Goal: Information Seeking & Learning: Learn about a topic

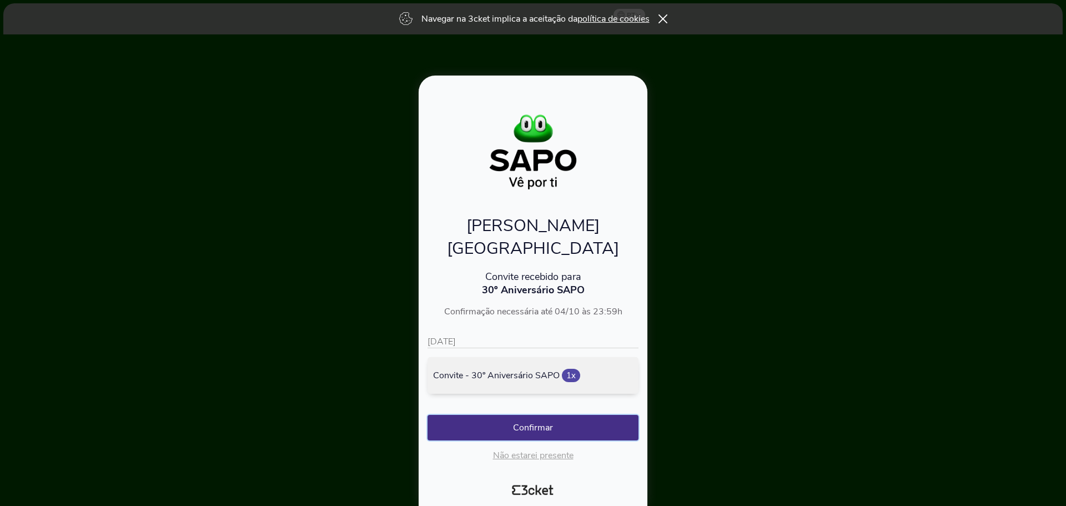
click at [549, 421] on button "Confirmar" at bounding box center [532, 428] width 211 height 26
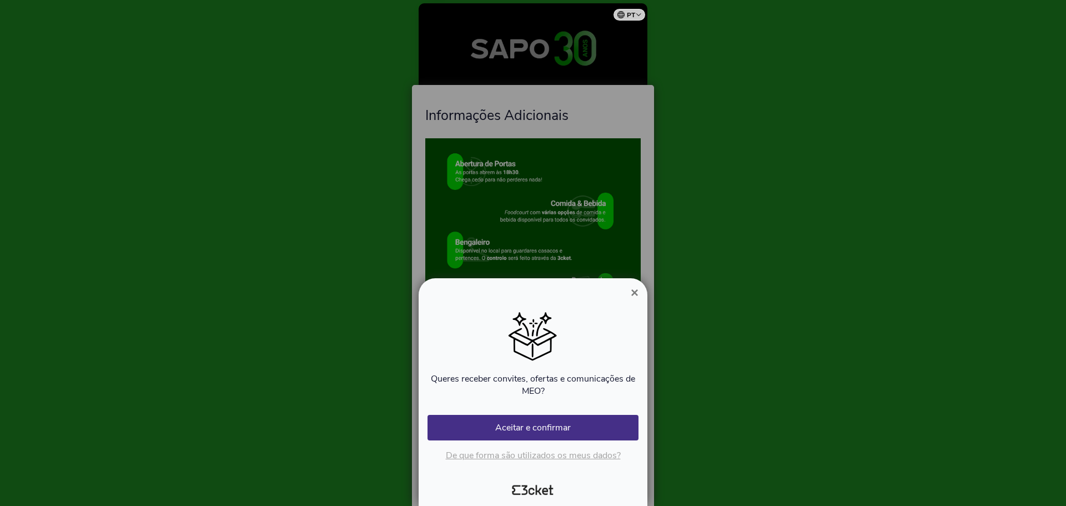
click at [631, 285] on span "×" at bounding box center [635, 292] width 8 height 15
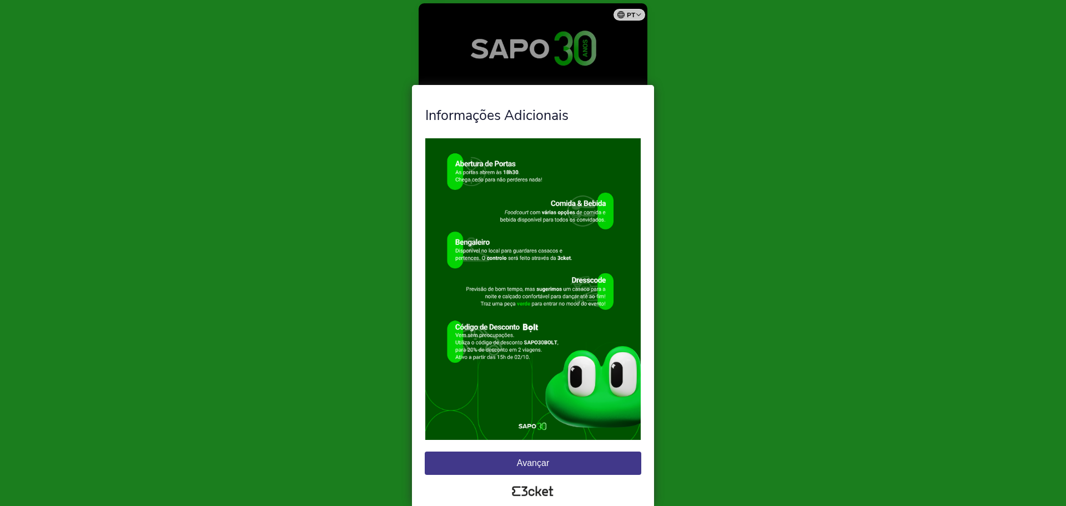
click at [573, 465] on button "Avançar" at bounding box center [533, 462] width 216 height 23
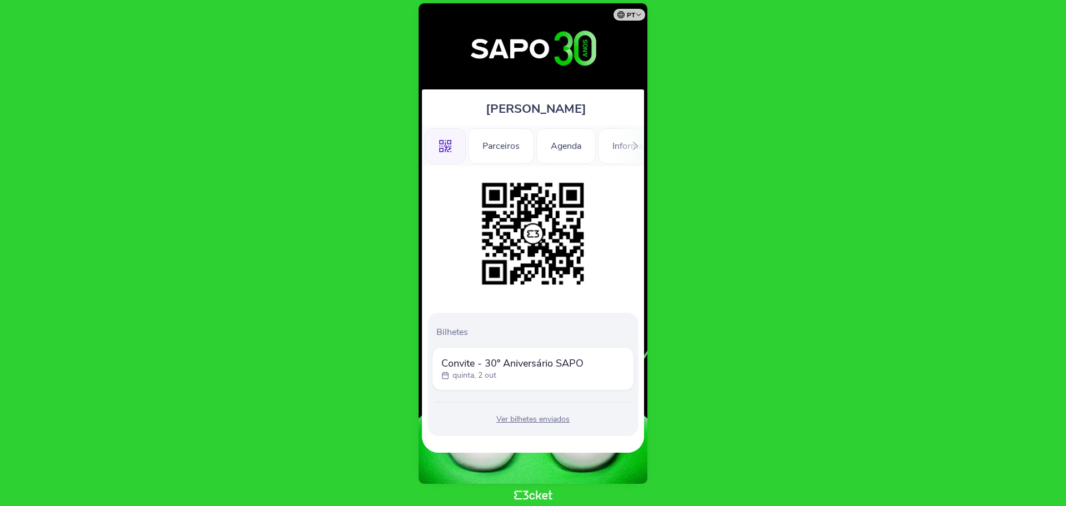
click at [528, 419] on div "Ver bilhetes enviados" at bounding box center [533, 419] width 202 height 11
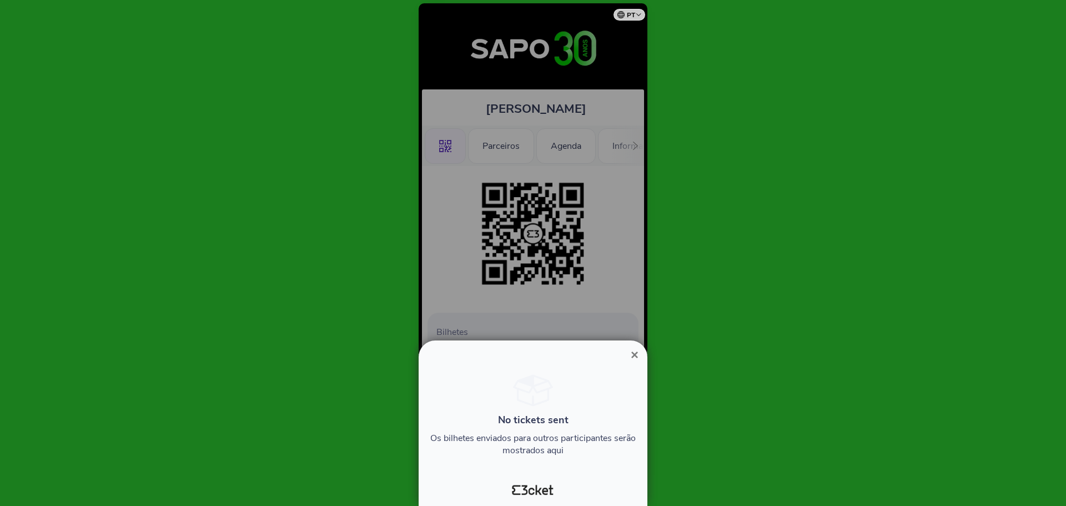
click at [632, 352] on span "×" at bounding box center [635, 354] width 8 height 15
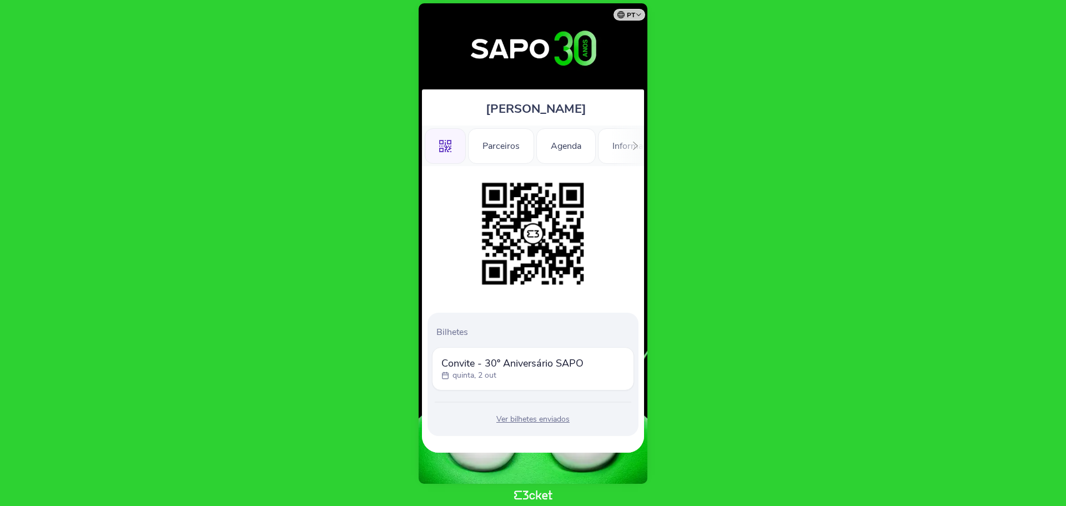
click at [519, 376] on div "quinta, 2 out" at bounding box center [512, 375] width 142 height 11
click at [485, 374] on p "quinta, 2 out" at bounding box center [474, 375] width 44 height 11
click at [569, 148] on div "Agenda" at bounding box center [565, 146] width 59 height 36
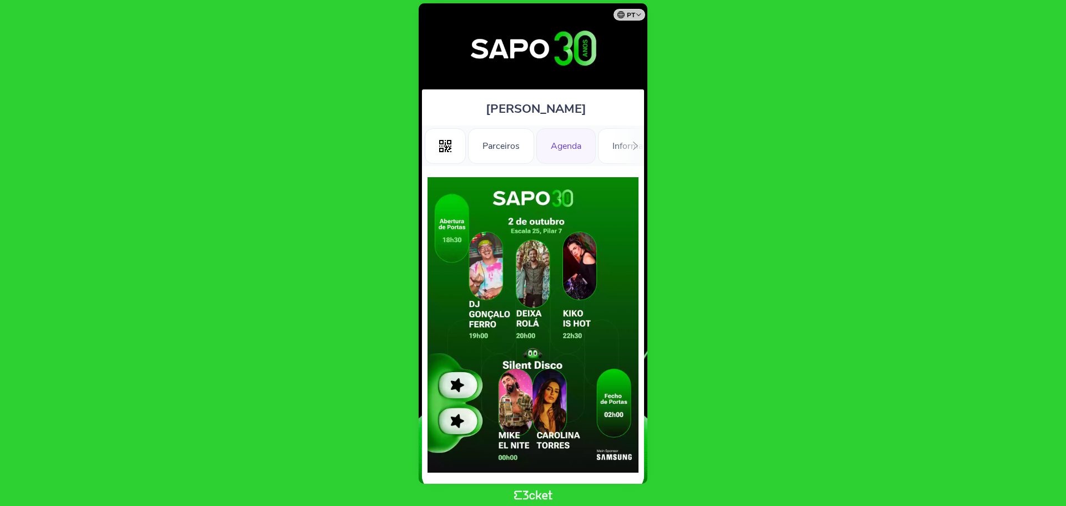
click at [516, 149] on div "Parceiros" at bounding box center [501, 146] width 66 height 36
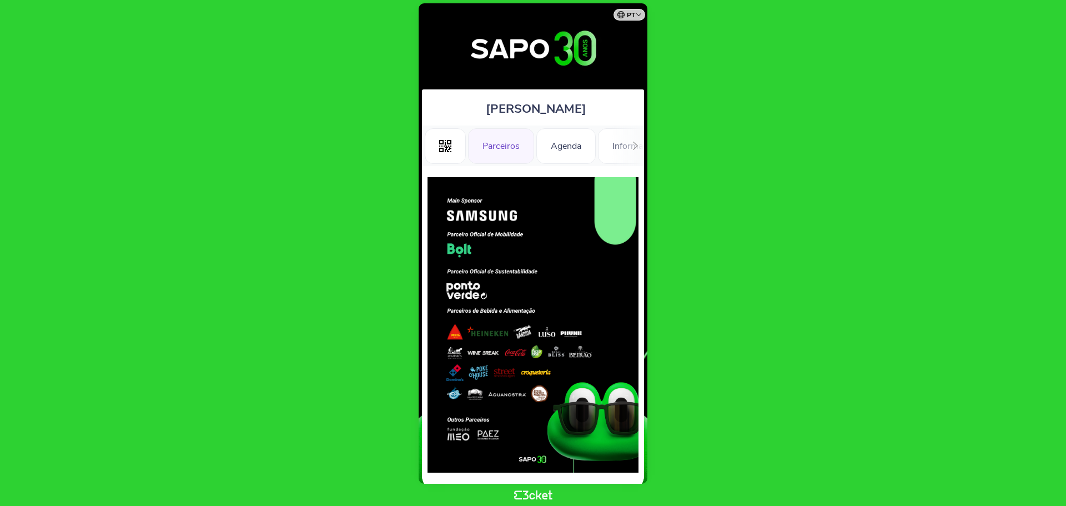
click at [637, 144] on icon at bounding box center [635, 146] width 8 height 8
click at [636, 146] on div "Informações" at bounding box center [603, 146] width 78 height 36
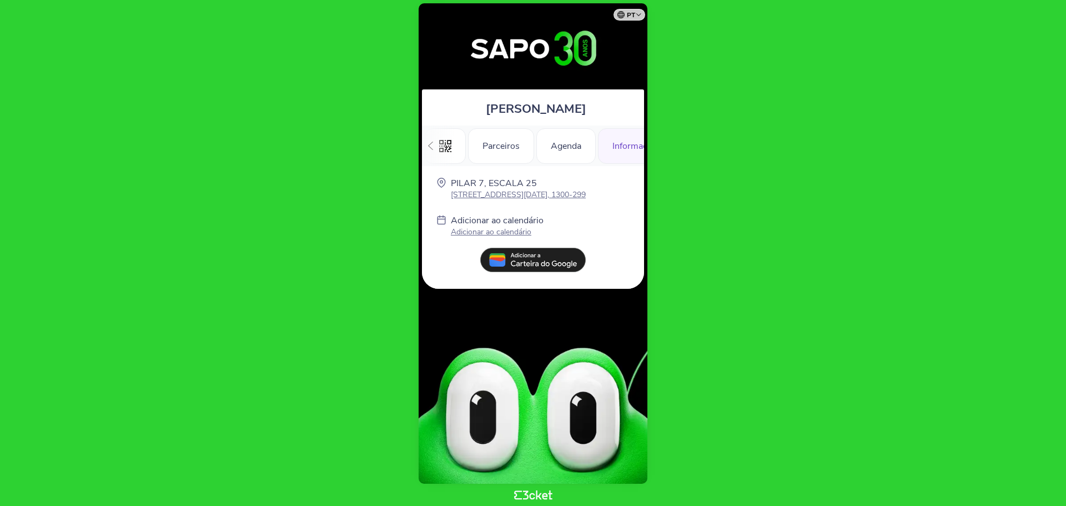
scroll to position [0, 158]
click at [596, 149] on div "Informações" at bounding box center [603, 146] width 78 height 36
click at [503, 144] on div "Informações Adicionais" at bounding box center [501, 146] width 122 height 36
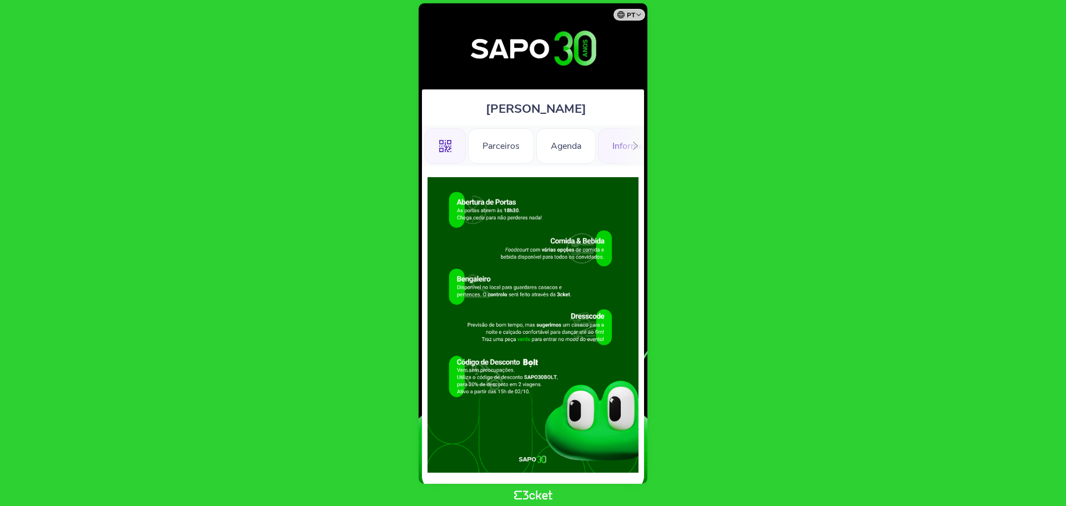
click at [456, 150] on div ".st0{fill-rule:evenodd;clip-rule:evenodd;}" at bounding box center [445, 146] width 41 height 36
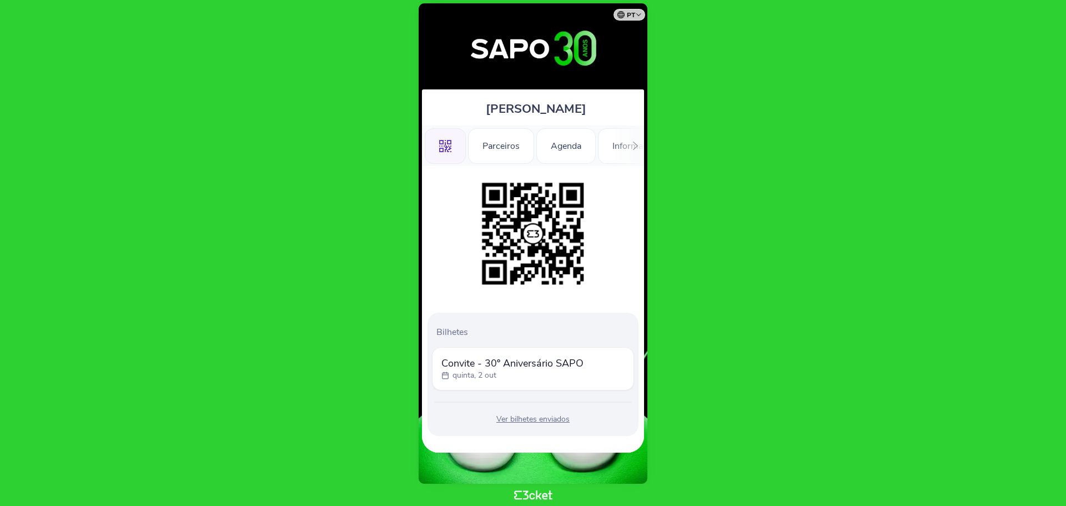
click at [527, 231] on img at bounding box center [532, 233] width 113 height 113
